Goal: Task Accomplishment & Management: Complete application form

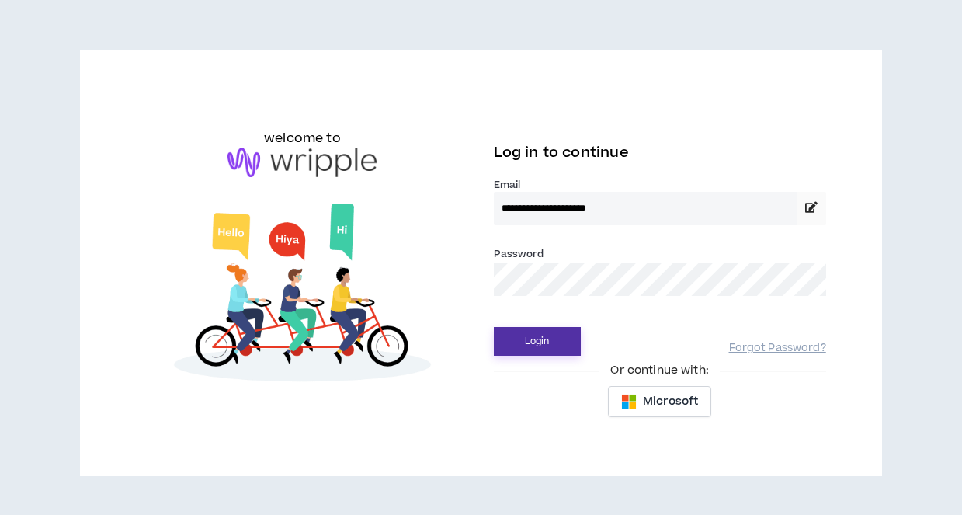
click at [535, 338] on button "Login" at bounding box center [537, 341] width 87 height 29
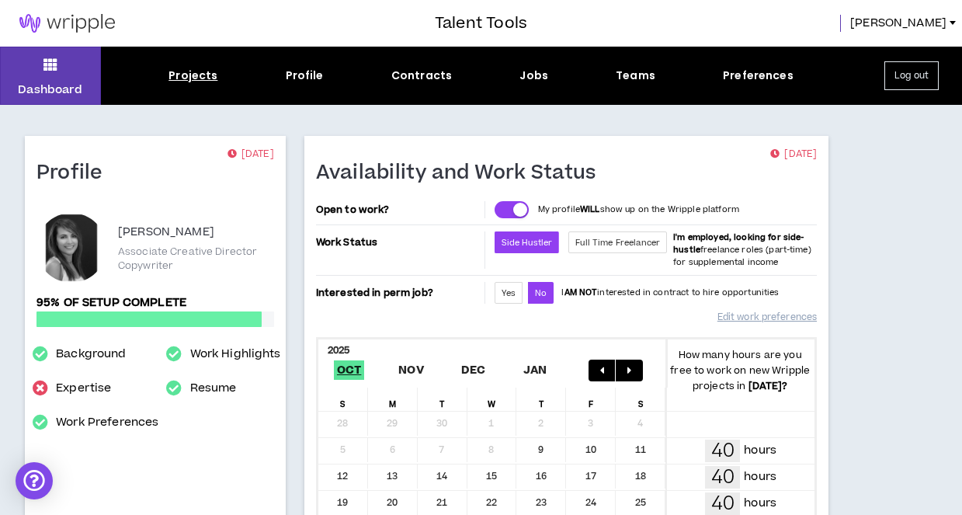
click at [193, 81] on div "Projects" at bounding box center [192, 76] width 49 height 16
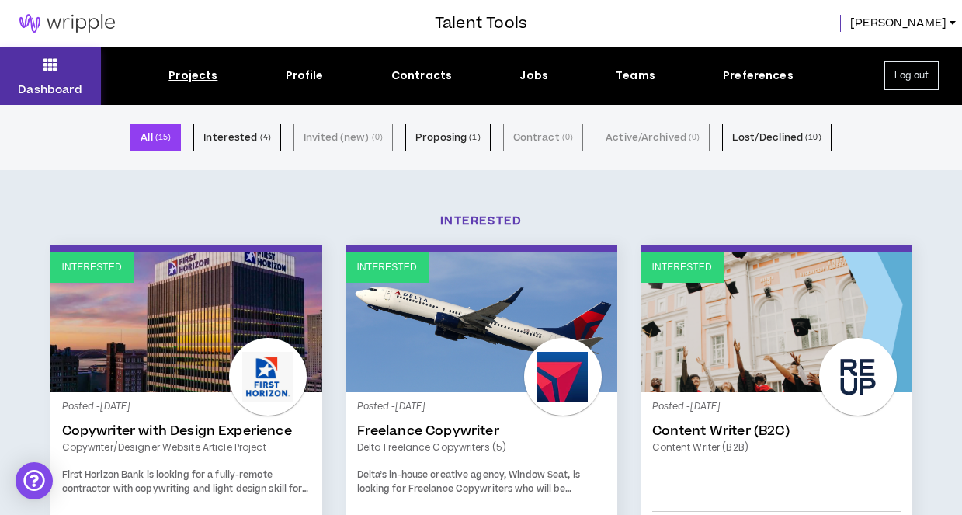
click at [45, 72] on icon at bounding box center [50, 65] width 14 height 22
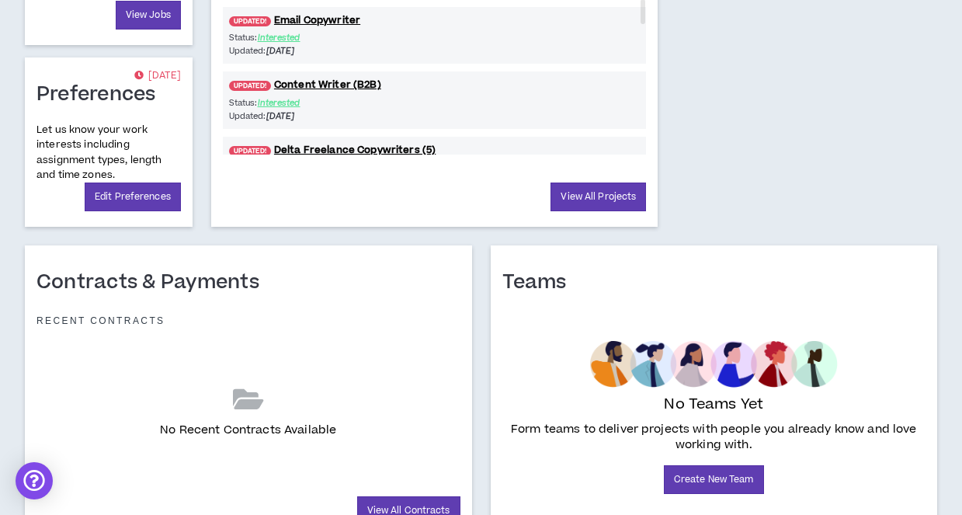
scroll to position [798, 0]
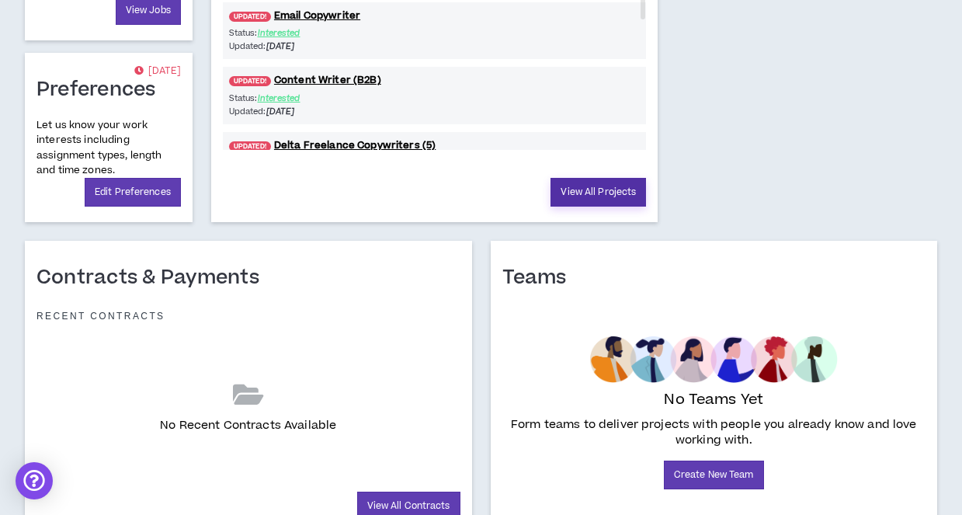
click at [605, 196] on link "View All Projects" at bounding box center [597, 192] width 95 height 29
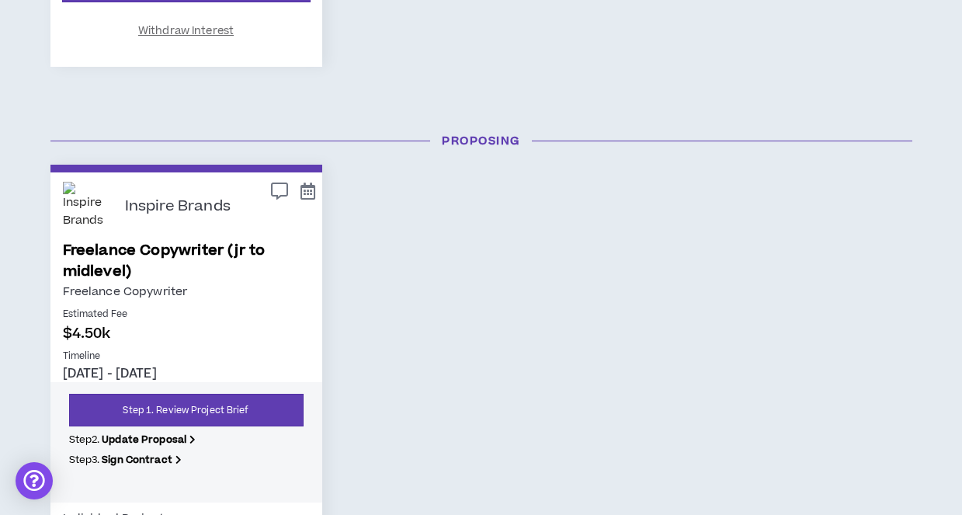
scroll to position [1310, 0]
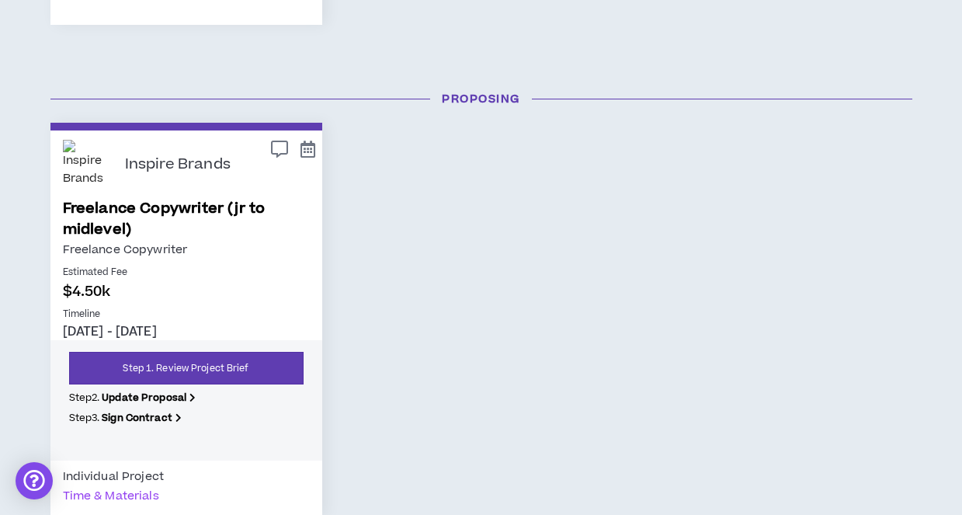
click at [157, 206] on link "Freelance Copywriter (jr to midlevel)" at bounding box center [186, 219] width 247 height 42
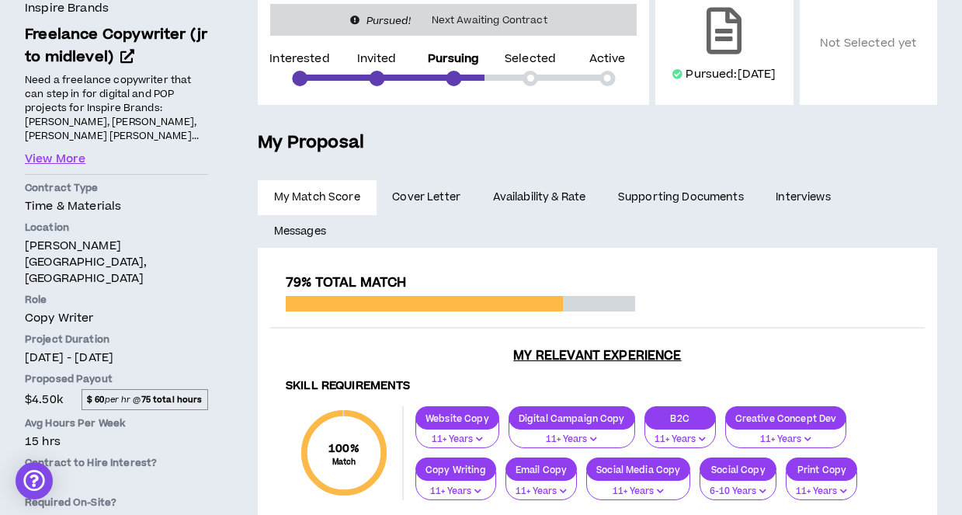
scroll to position [212, 0]
